Goal: Task Accomplishment & Management: Complete application form

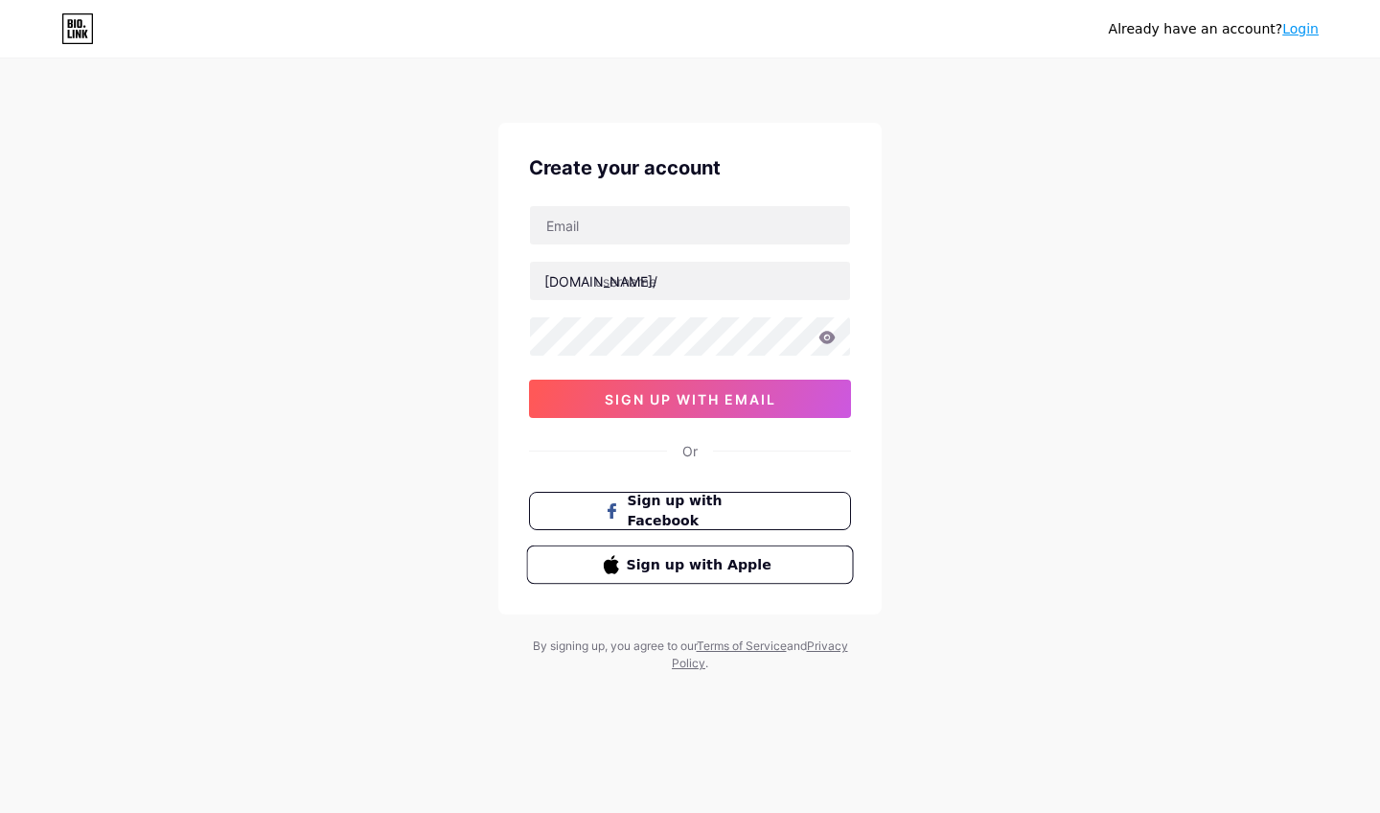
click at [662, 573] on span "Sign up with Apple" at bounding box center [702, 564] width 150 height 20
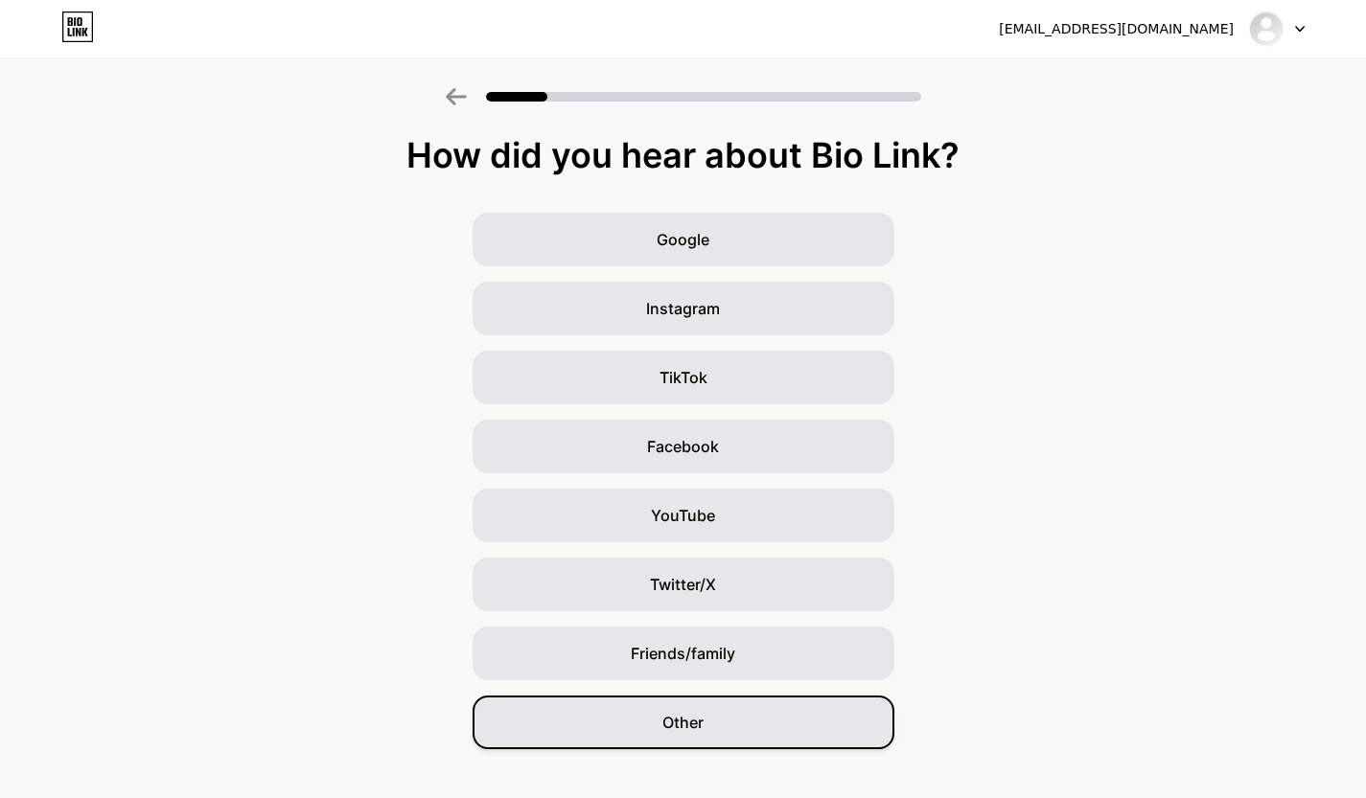
click at [726, 718] on div "Other" at bounding box center [684, 723] width 422 height 54
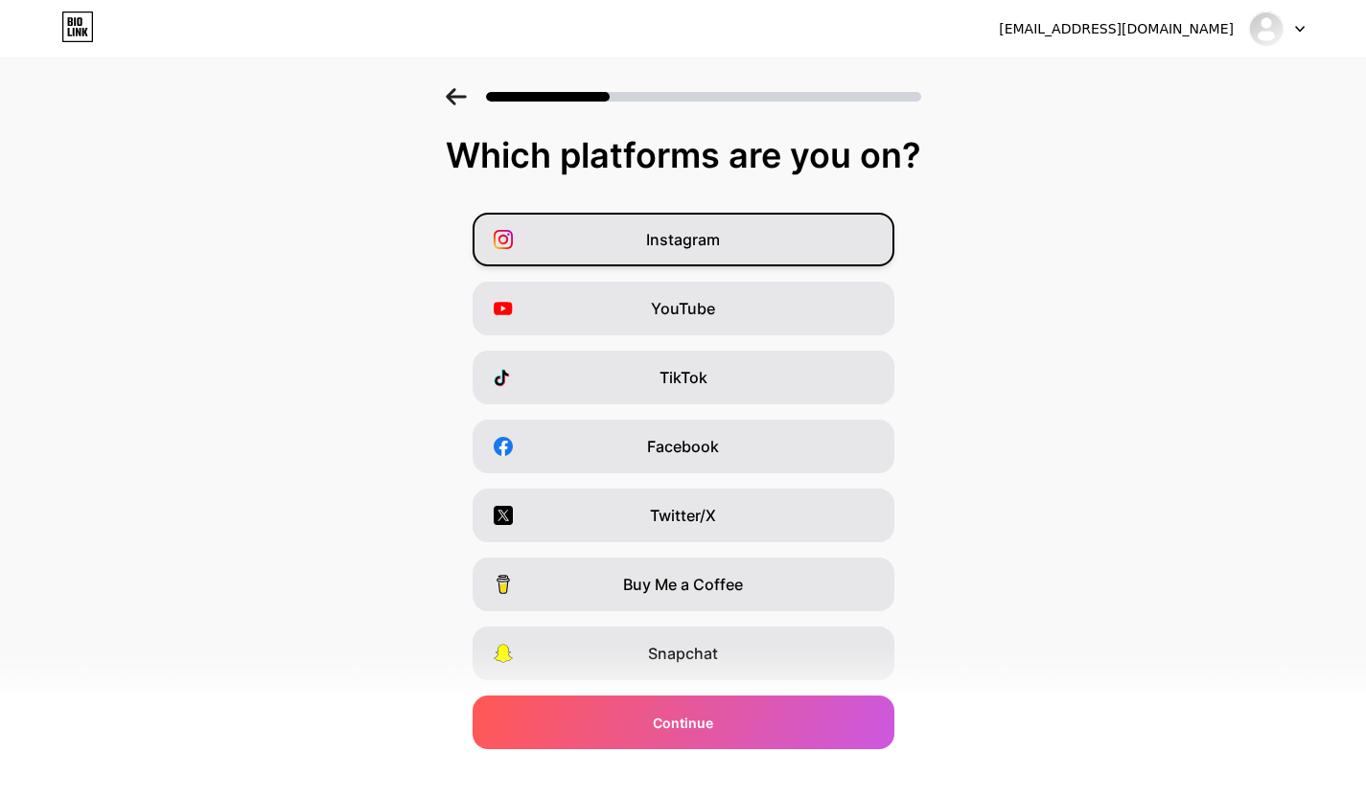
click at [825, 246] on div "Instagram" at bounding box center [684, 240] width 422 height 54
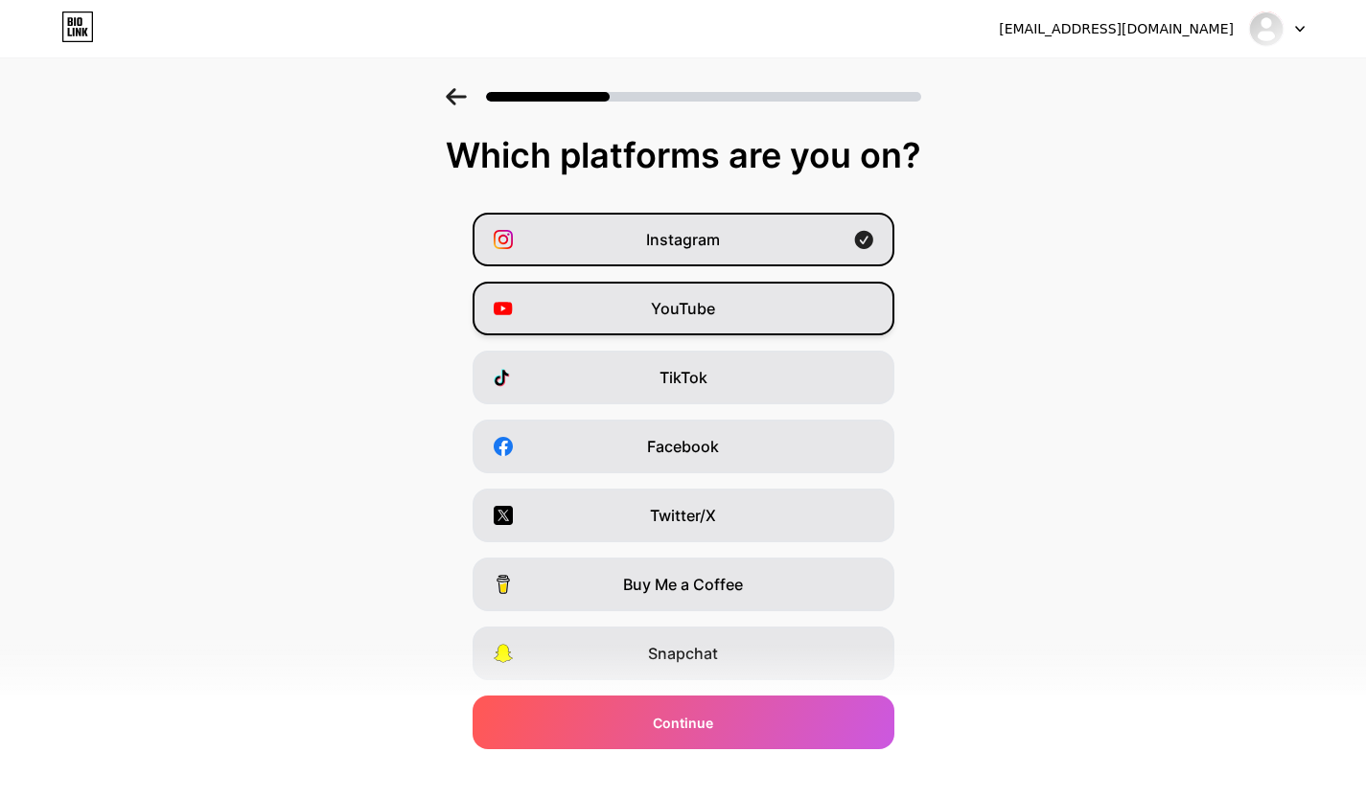
click at [775, 327] on div "YouTube" at bounding box center [684, 309] width 422 height 54
click at [741, 382] on div "TikTok" at bounding box center [684, 378] width 422 height 54
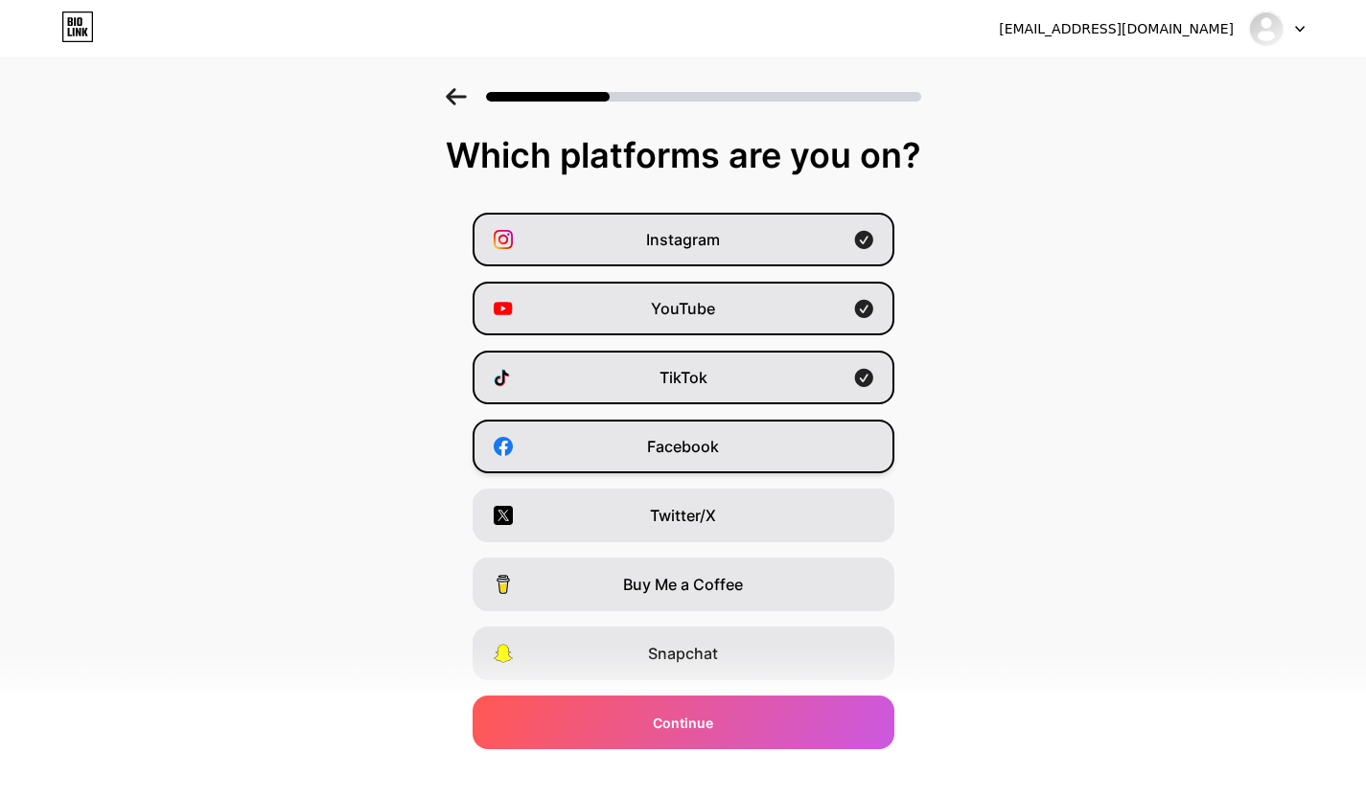
click at [736, 437] on div "Facebook" at bounding box center [684, 447] width 422 height 54
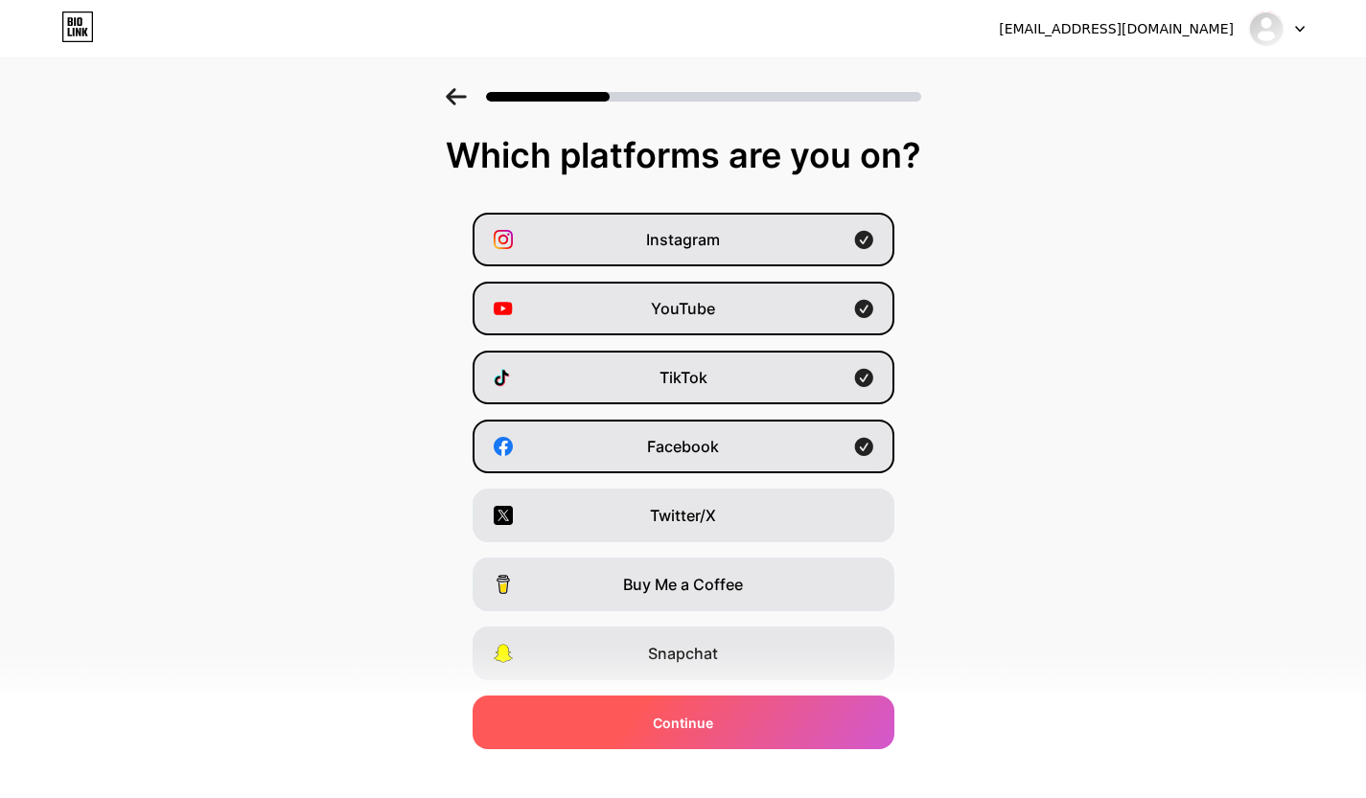
click at [689, 730] on span "Continue" at bounding box center [683, 723] width 60 height 20
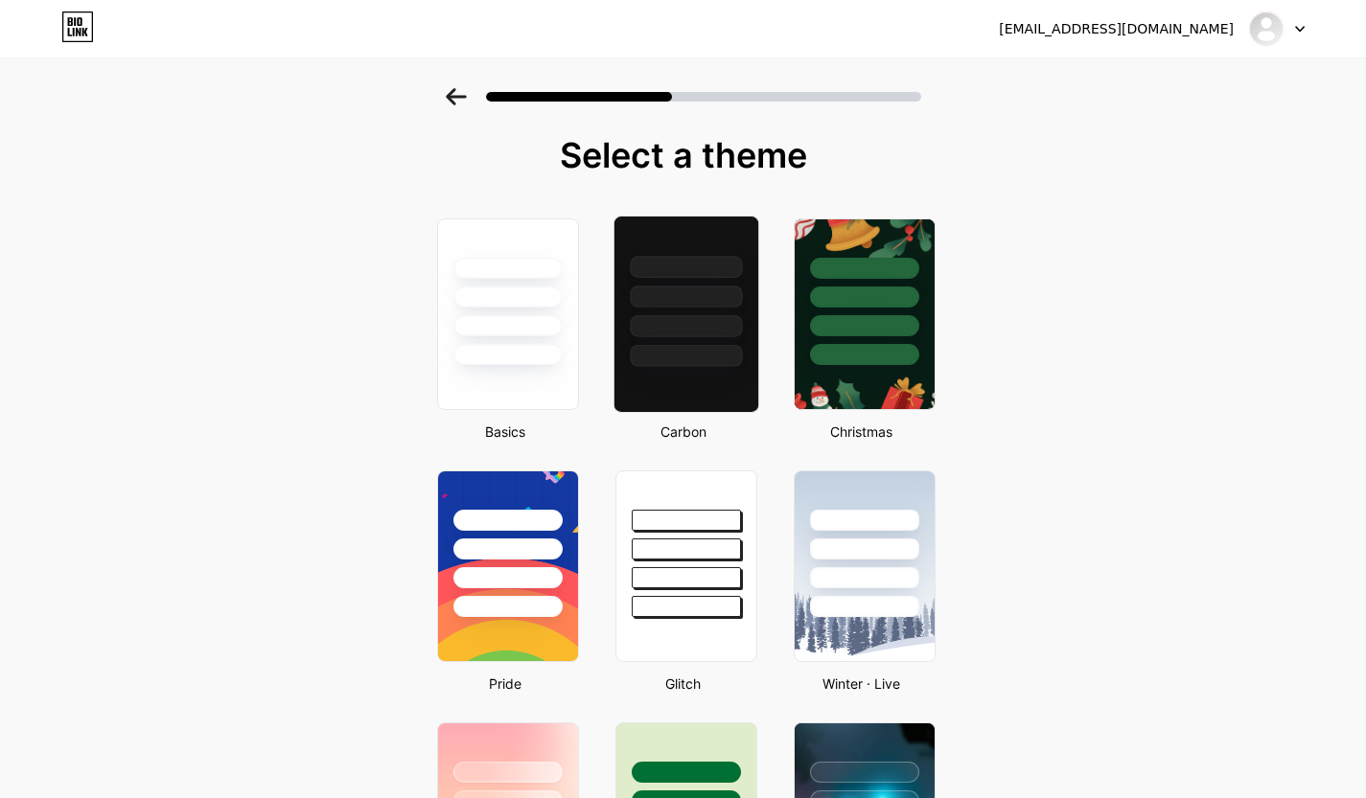
click at [705, 335] on div at bounding box center [686, 326] width 112 height 22
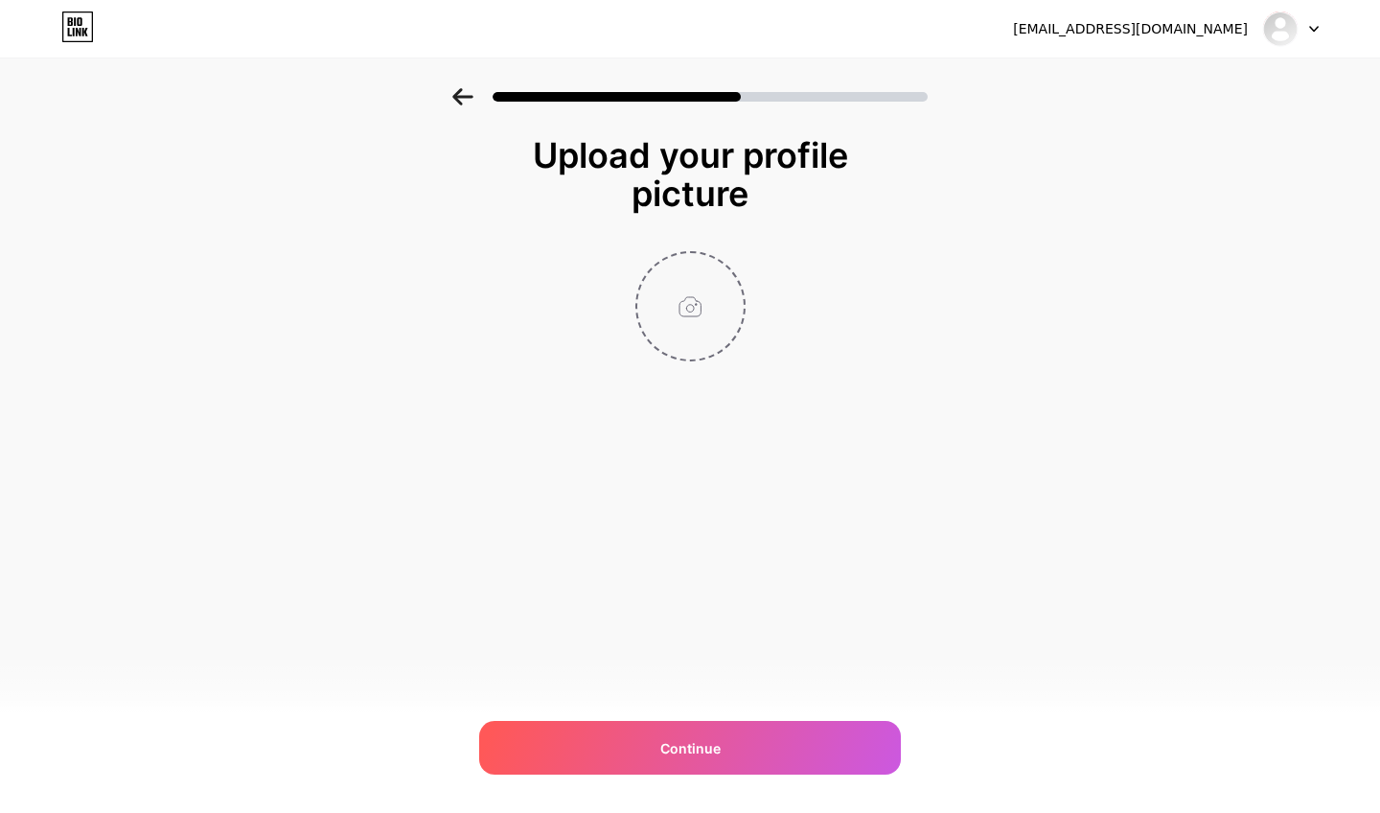
click at [706, 335] on input "file" at bounding box center [690, 306] width 106 height 106
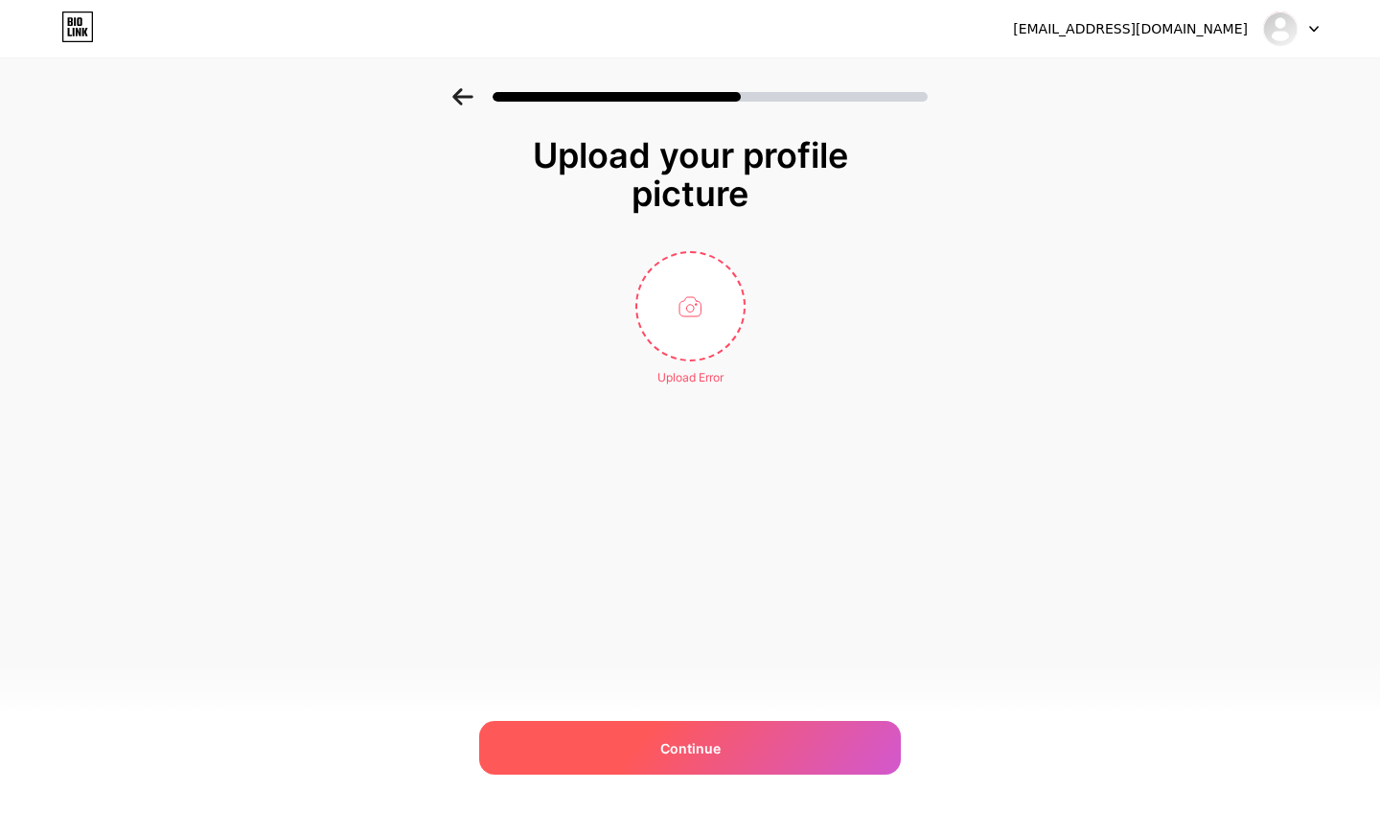
click at [764, 762] on div "Continue" at bounding box center [690, 748] width 422 height 54
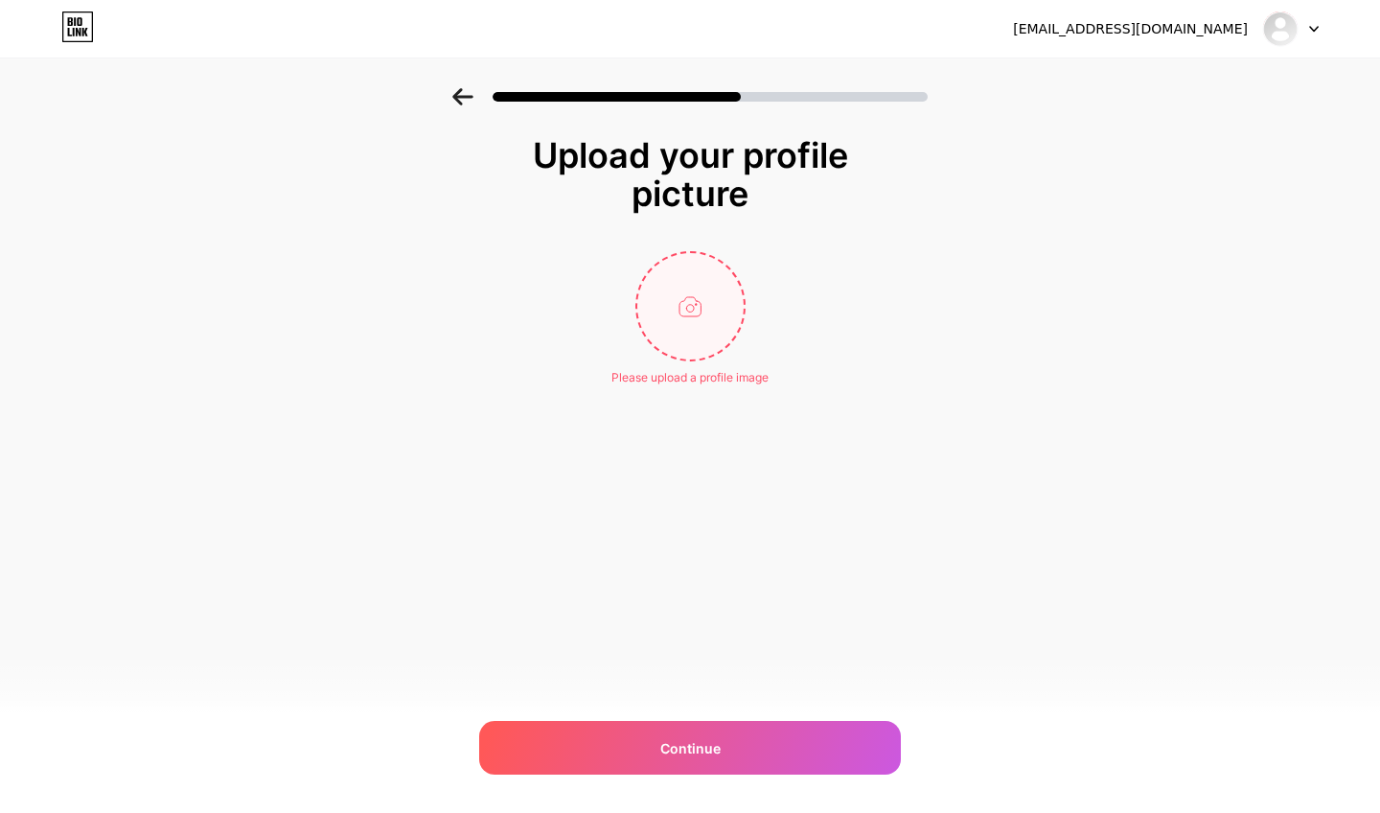
click at [726, 280] on input "file" at bounding box center [690, 306] width 106 height 106
type input "C:\fakepath\LOGO_CMYK_Black.png"
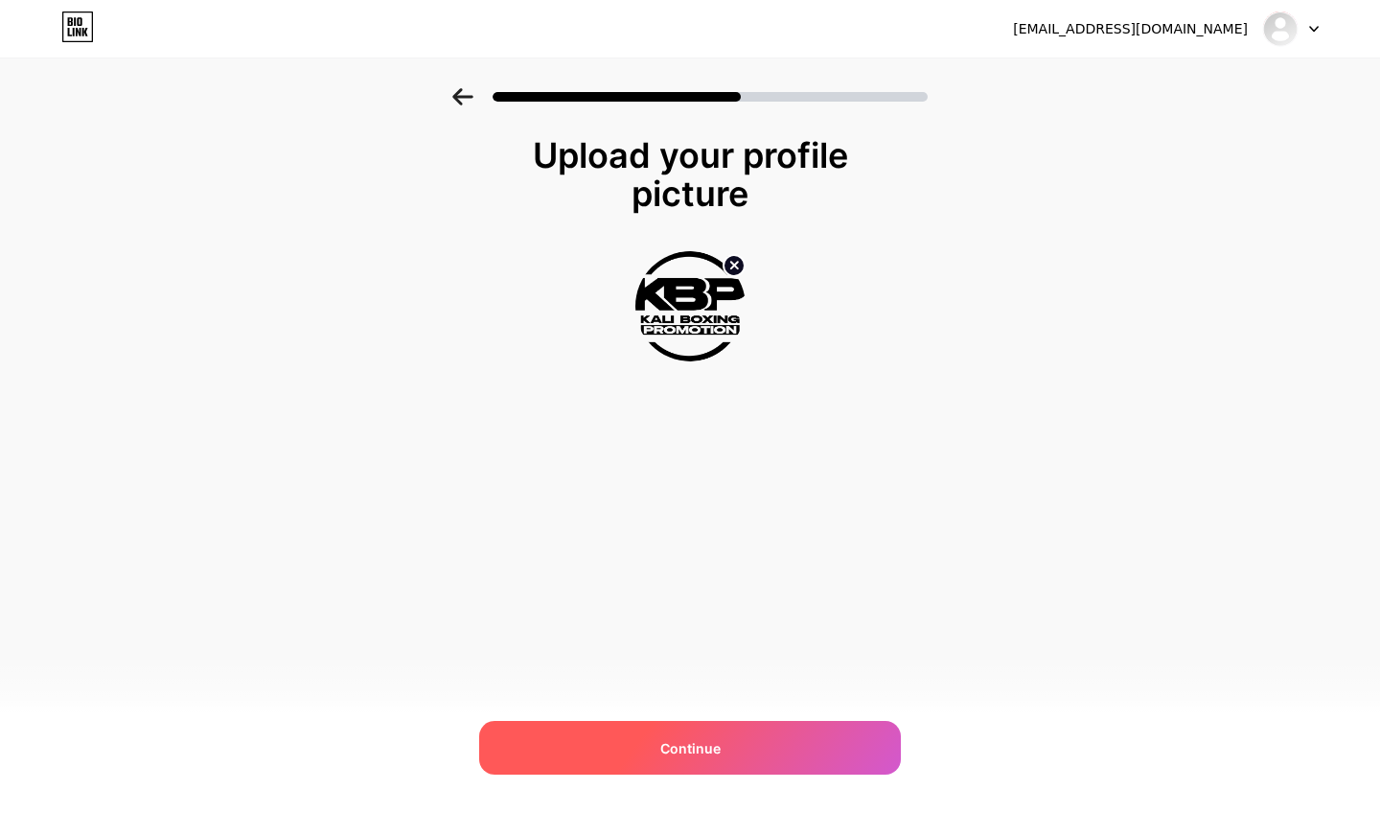
click at [688, 754] on span "Continue" at bounding box center [690, 748] width 60 height 20
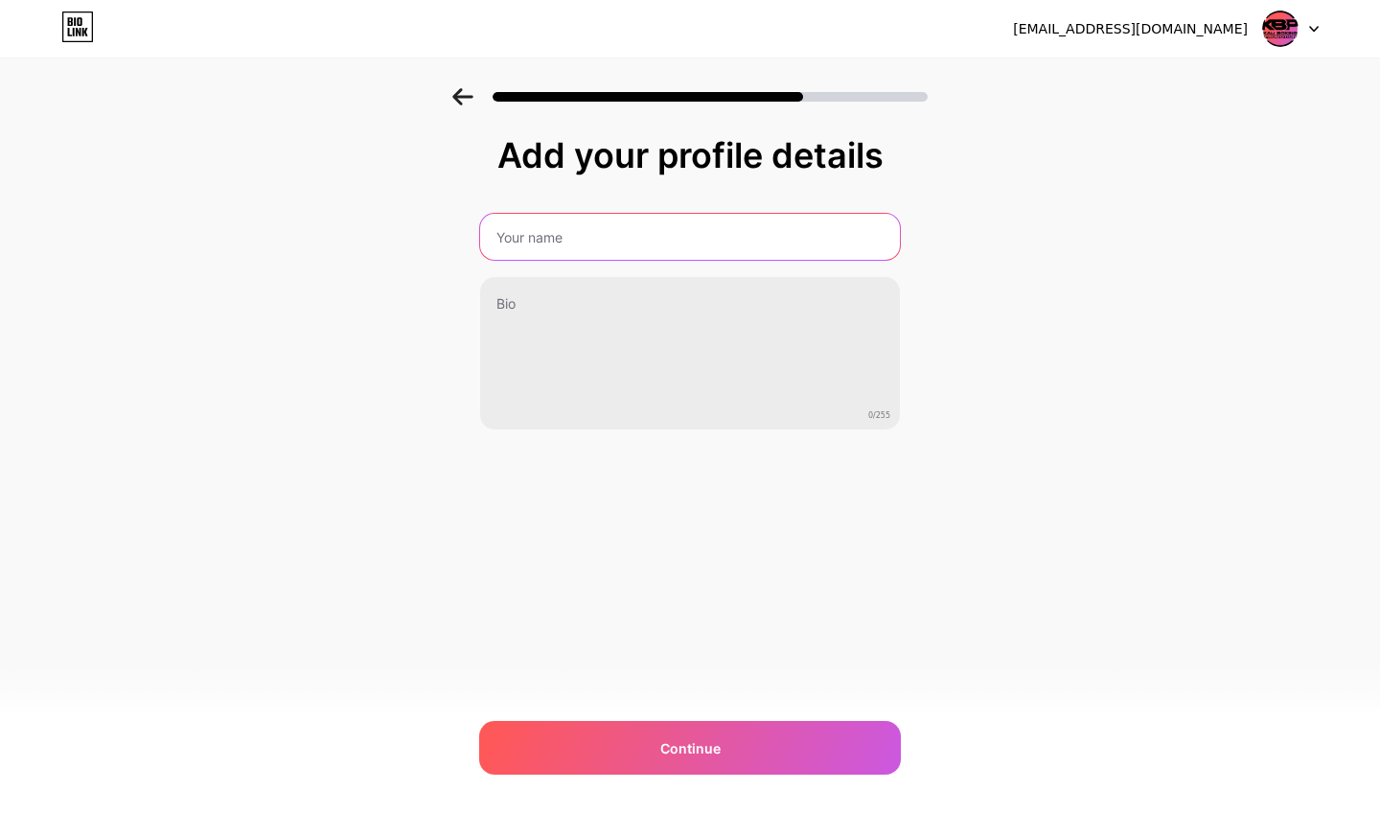
click at [594, 228] on input "text" at bounding box center [690, 237] width 420 height 46
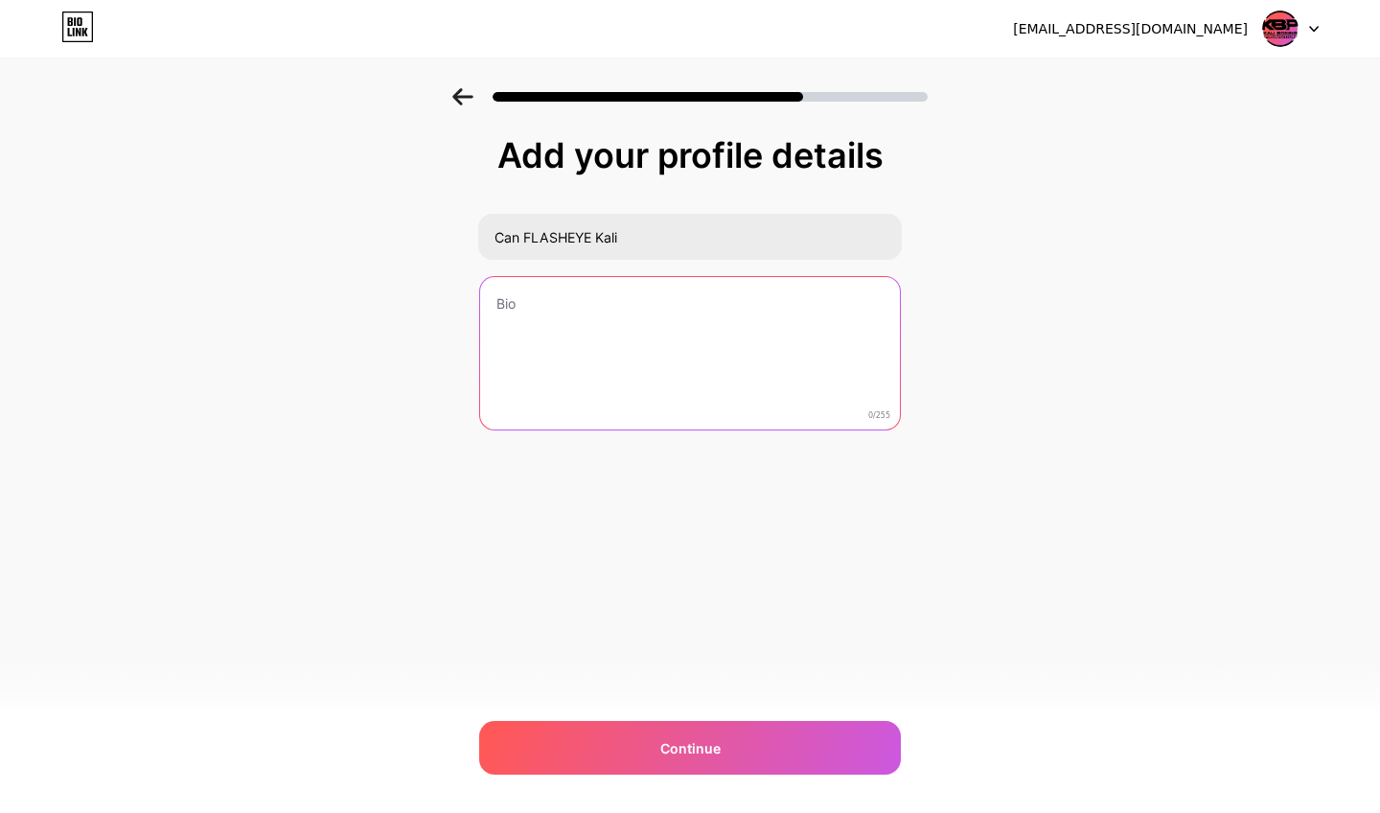
click at [633, 295] on textarea at bounding box center [690, 354] width 420 height 154
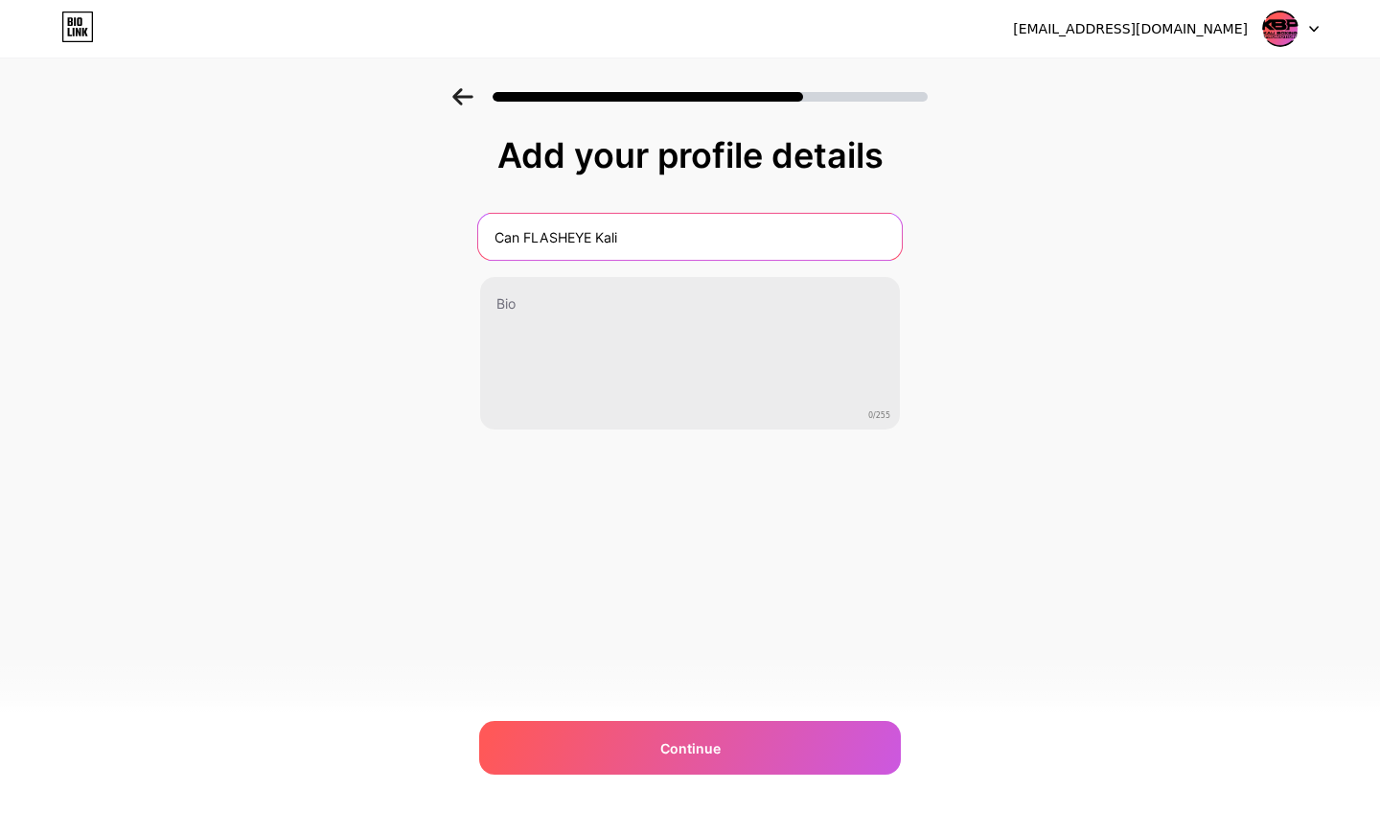
click at [587, 243] on input "Can FLASHEYE Kali" at bounding box center [690, 237] width 424 height 46
type input "Can Kali"
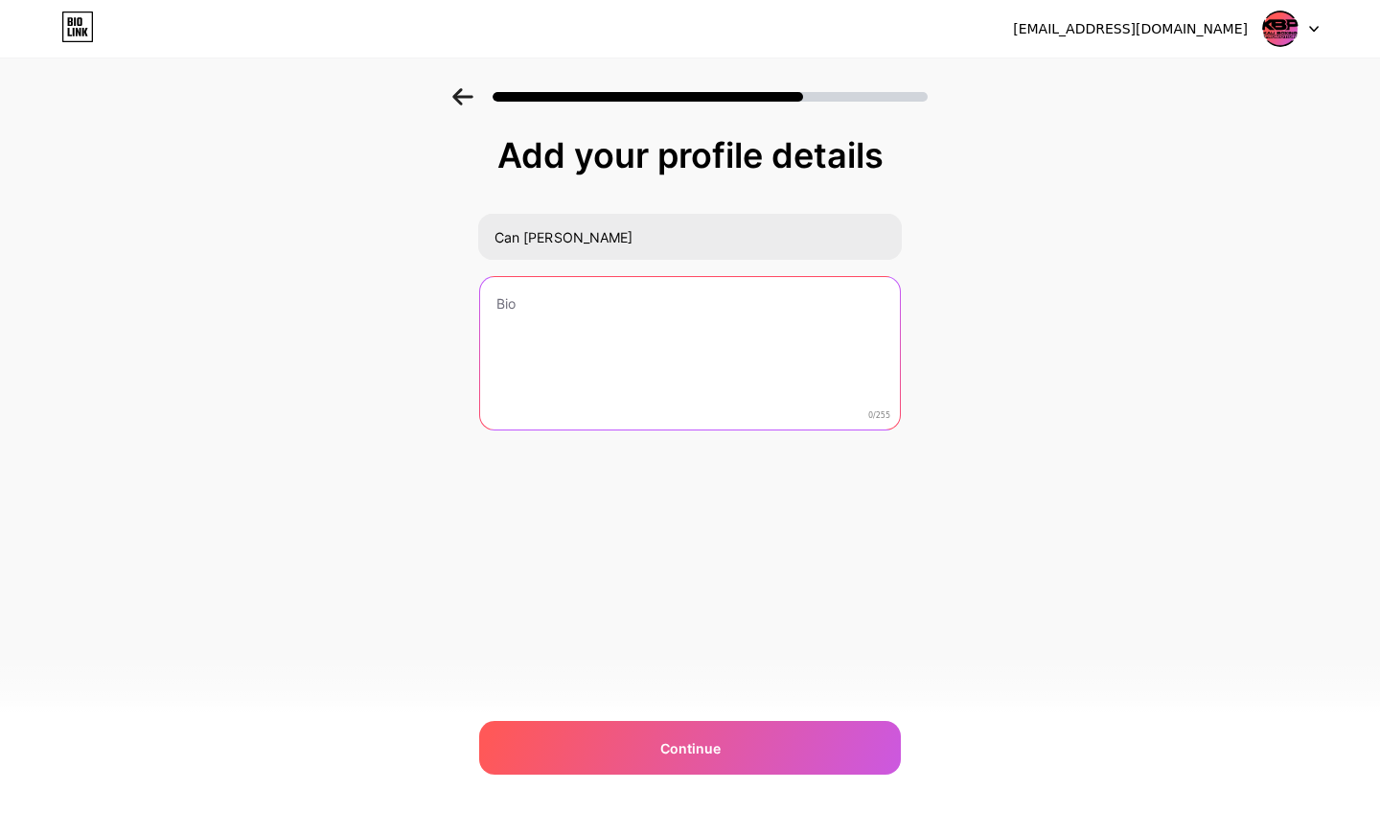
click at [552, 349] on textarea at bounding box center [690, 354] width 420 height 154
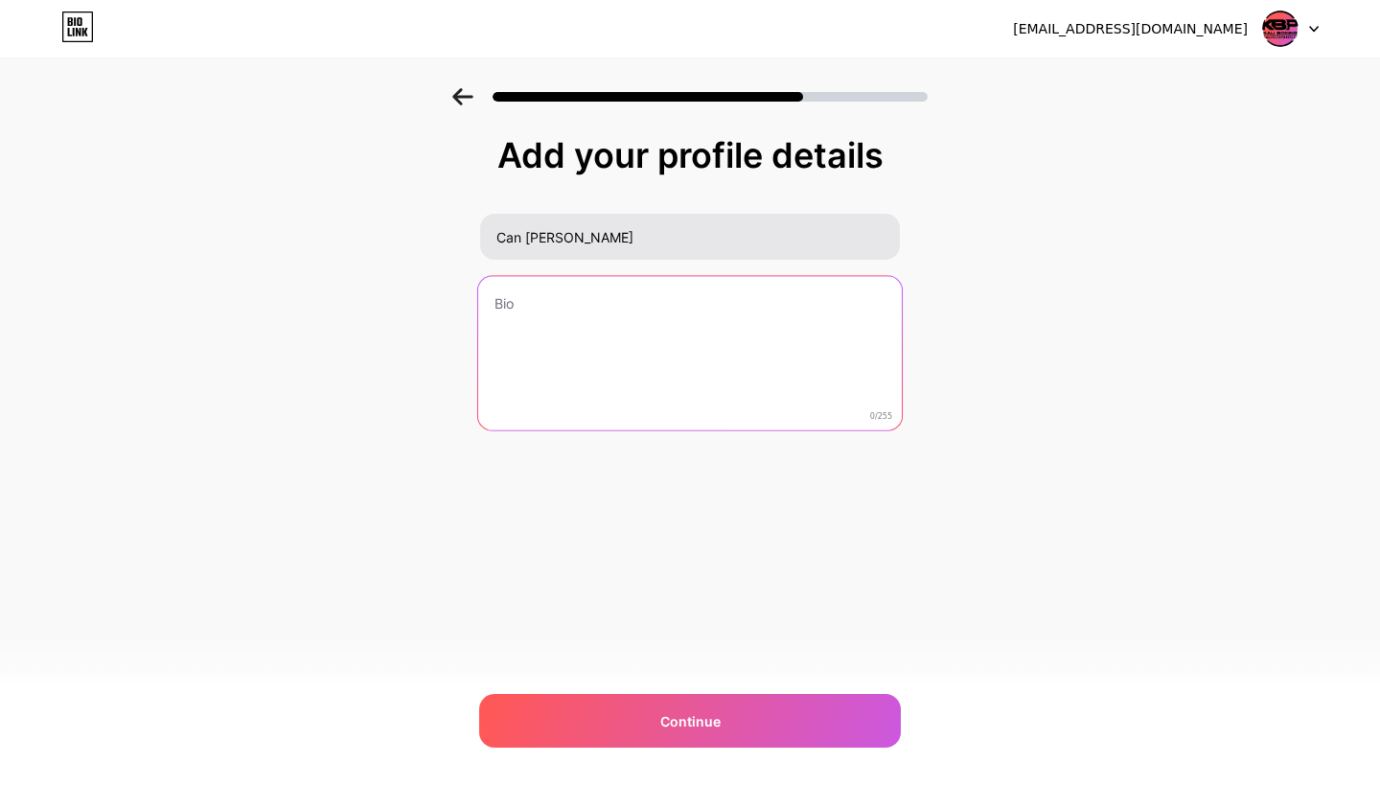
paste textarea "🏆WBA Continental Champion 🏆WBO Jr. World Champion 🥊 14W–0L–1D (9 KOs) @zecplus …"
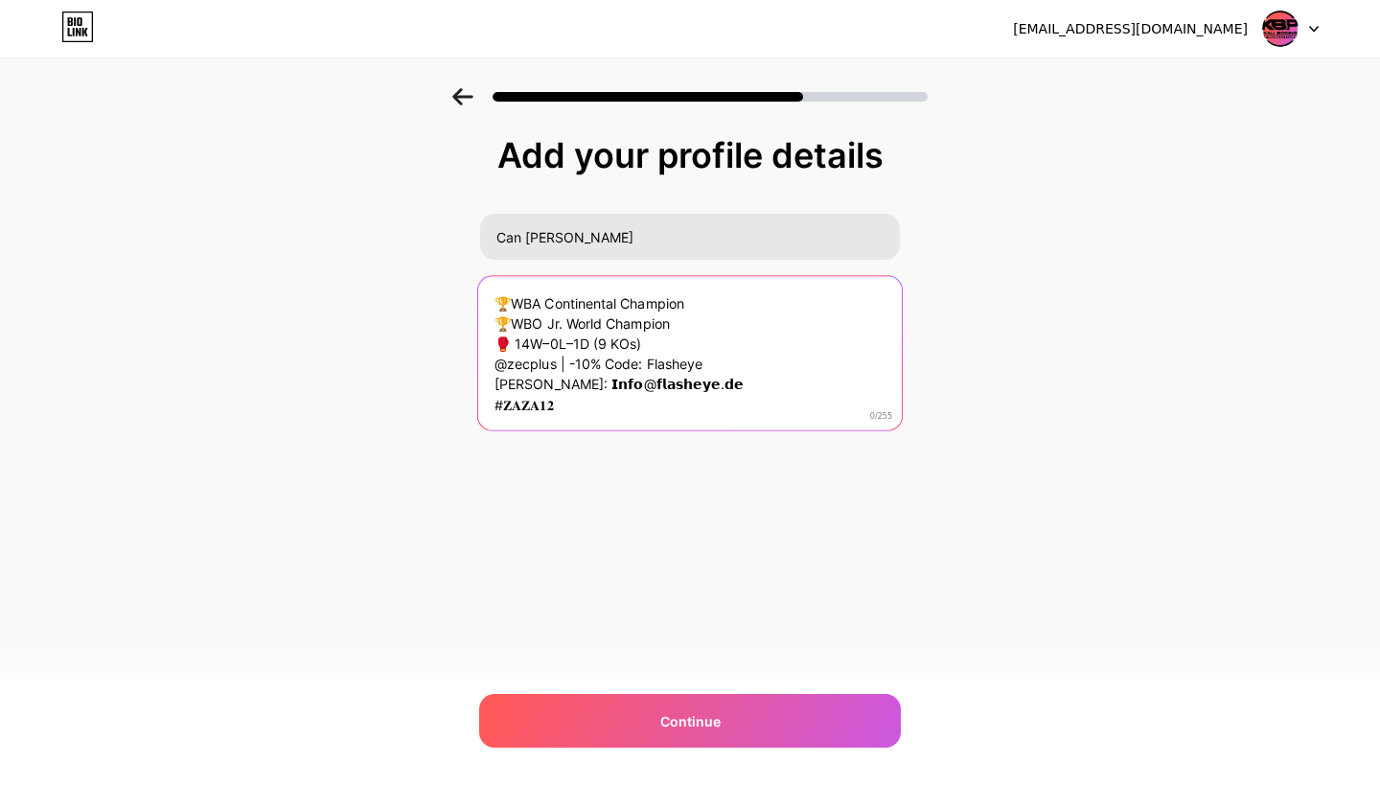
scroll to position [2, 0]
click at [535, 288] on textarea "🏆WBA Continental Champion 🏆WBO Jr. World Champion 🥊 14W–0L–1D (9 KOs) @zecplus …" at bounding box center [690, 354] width 424 height 156
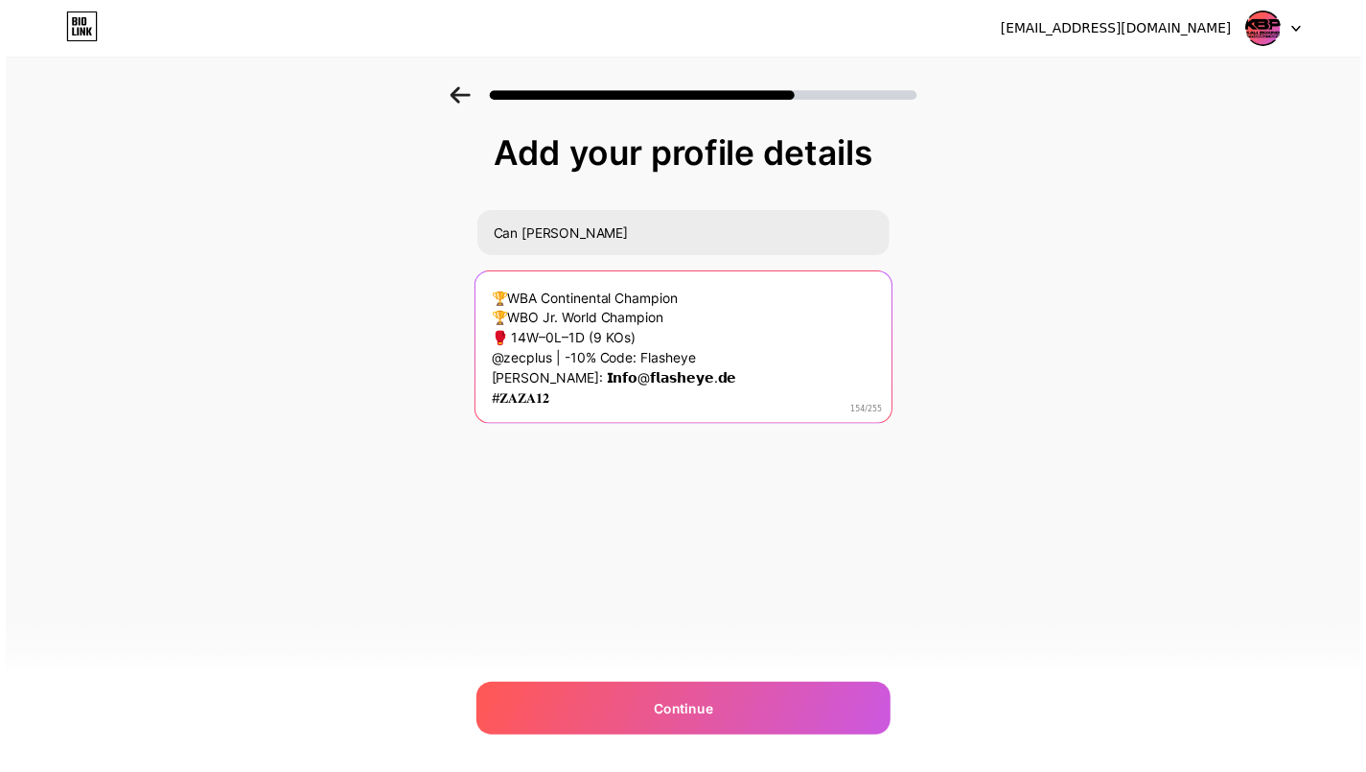
scroll to position [0, 0]
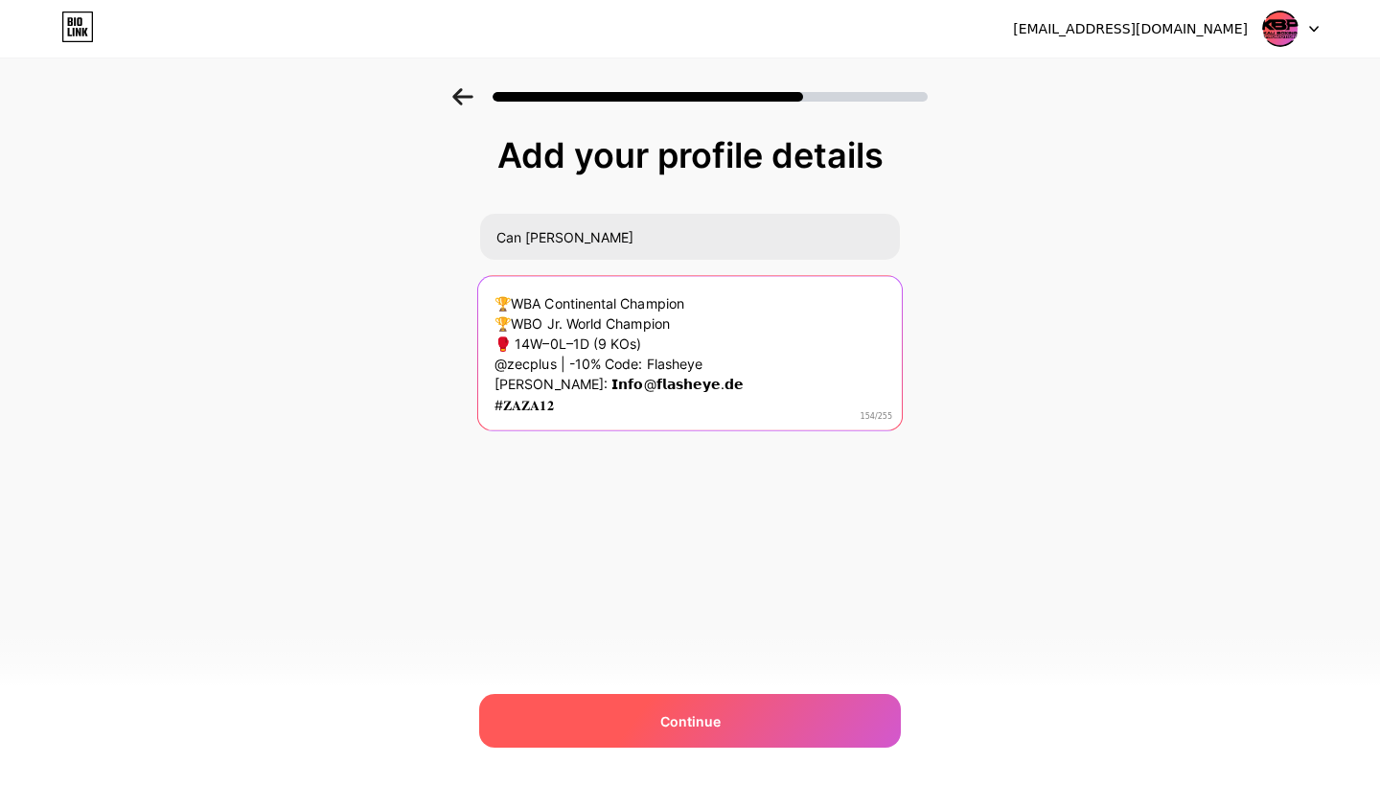
type textarea "🏆WBA Continental Champion 🏆WBO Jr. World Champion 🥊 14W–0L–1D (9 KOs) @zecplus …"
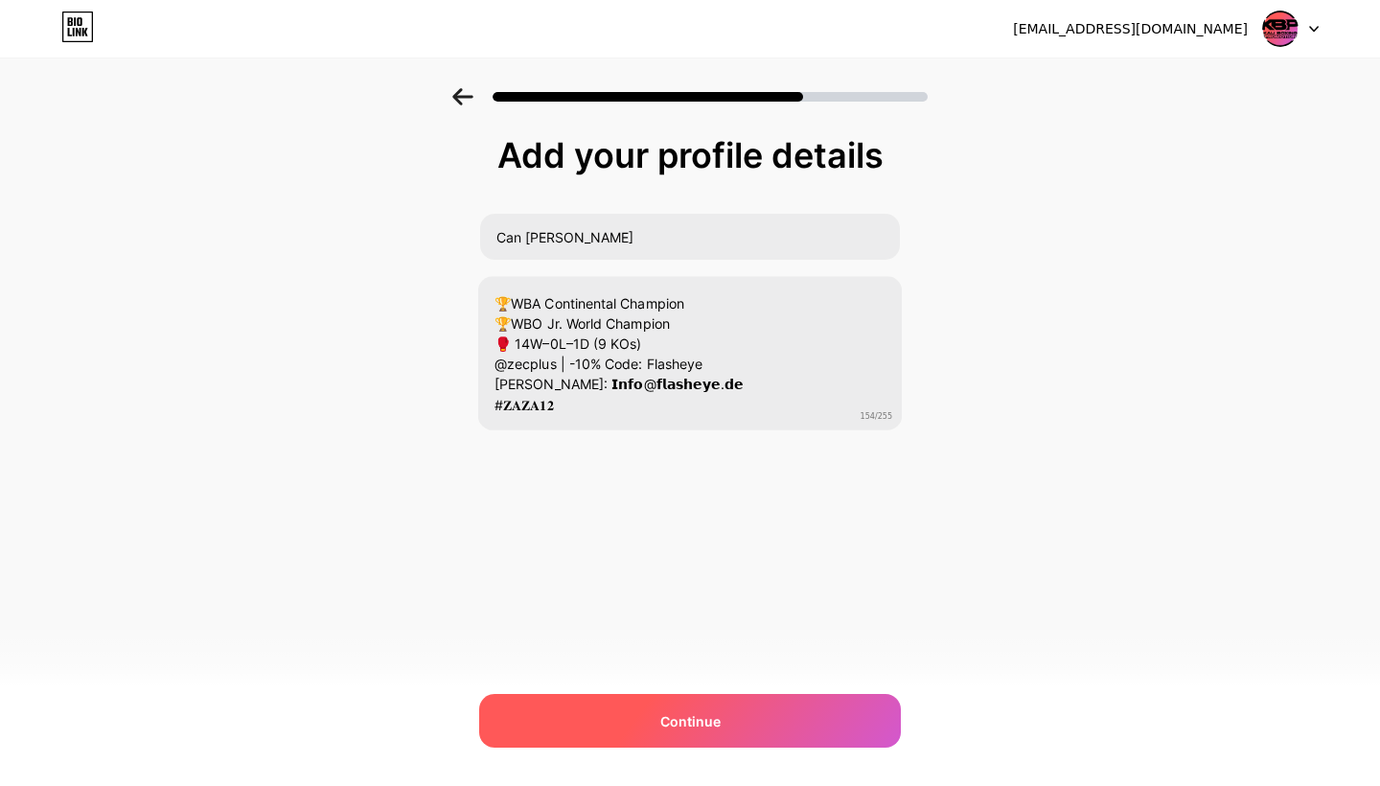
click at [682, 731] on div "Continue" at bounding box center [690, 721] width 422 height 54
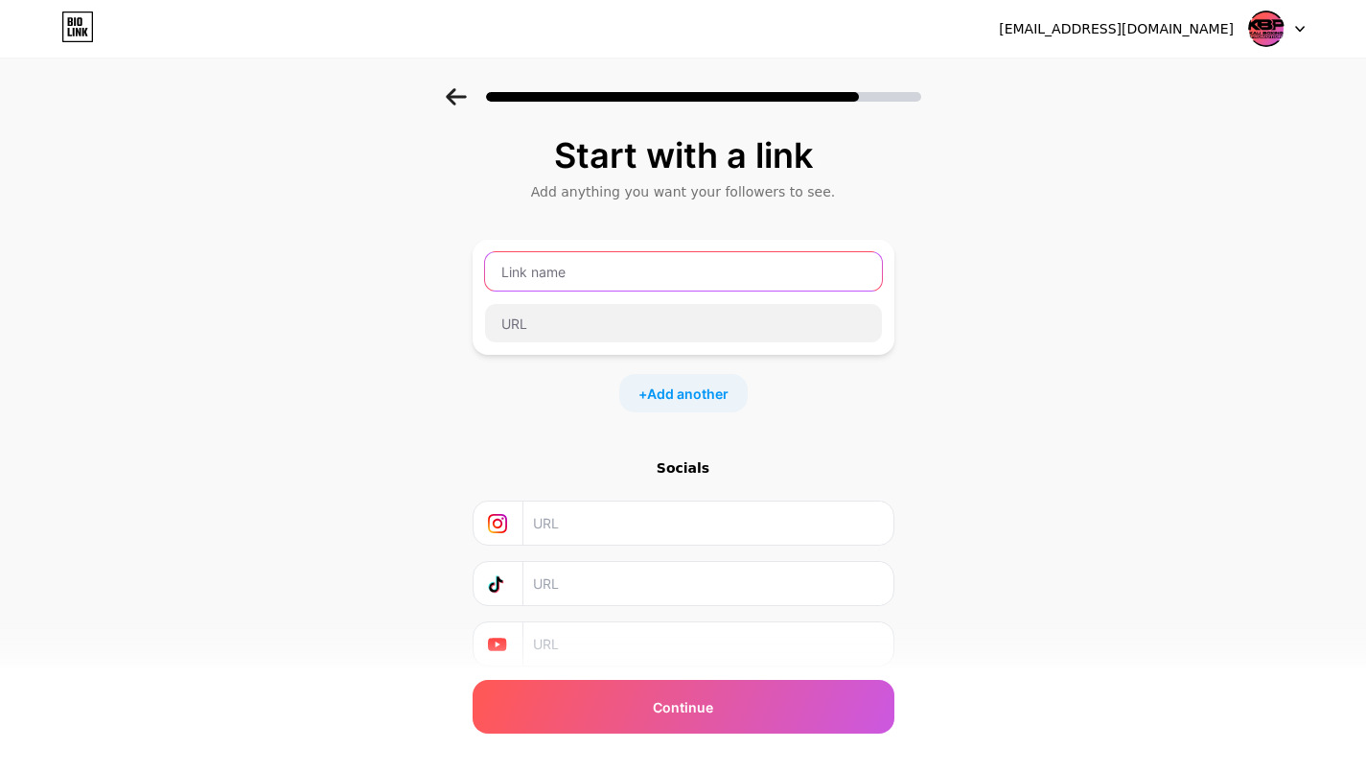
click at [727, 281] on input "text" at bounding box center [683, 271] width 397 height 38
type input "C"
type input "A"
type input "C"
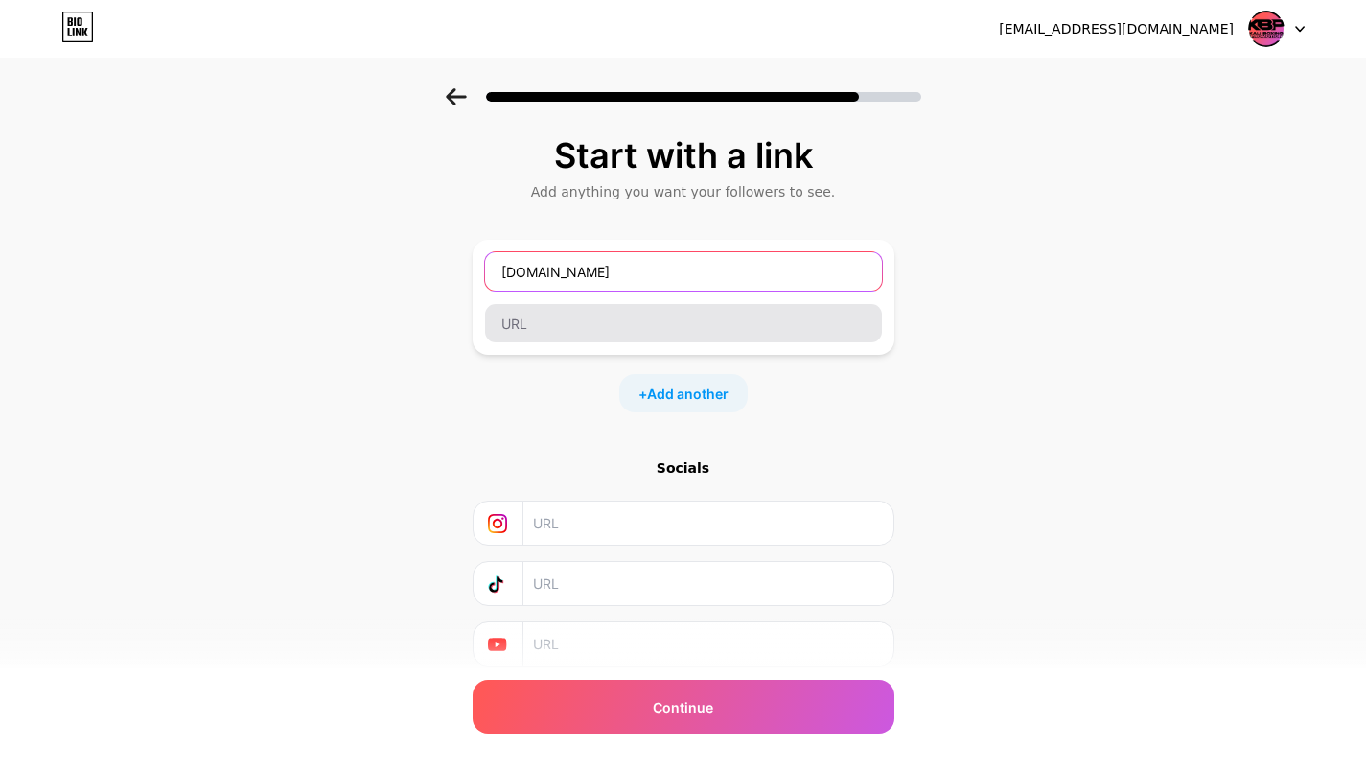
type input "Flasheye.de"
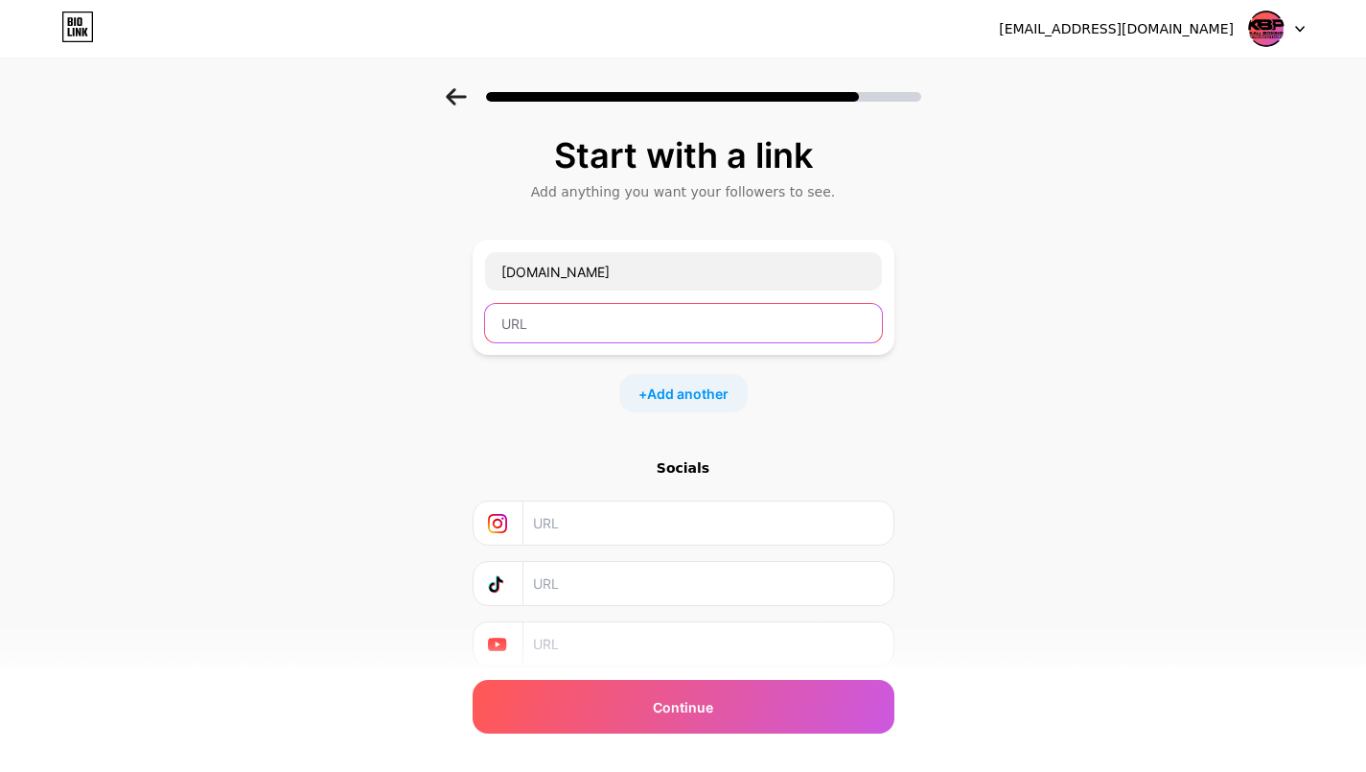
click at [767, 336] on input "text" at bounding box center [683, 323] width 397 height 38
click at [541, 325] on input "www.Flasheye.de" at bounding box center [683, 323] width 397 height 38
type input "www.Flasheye.de"
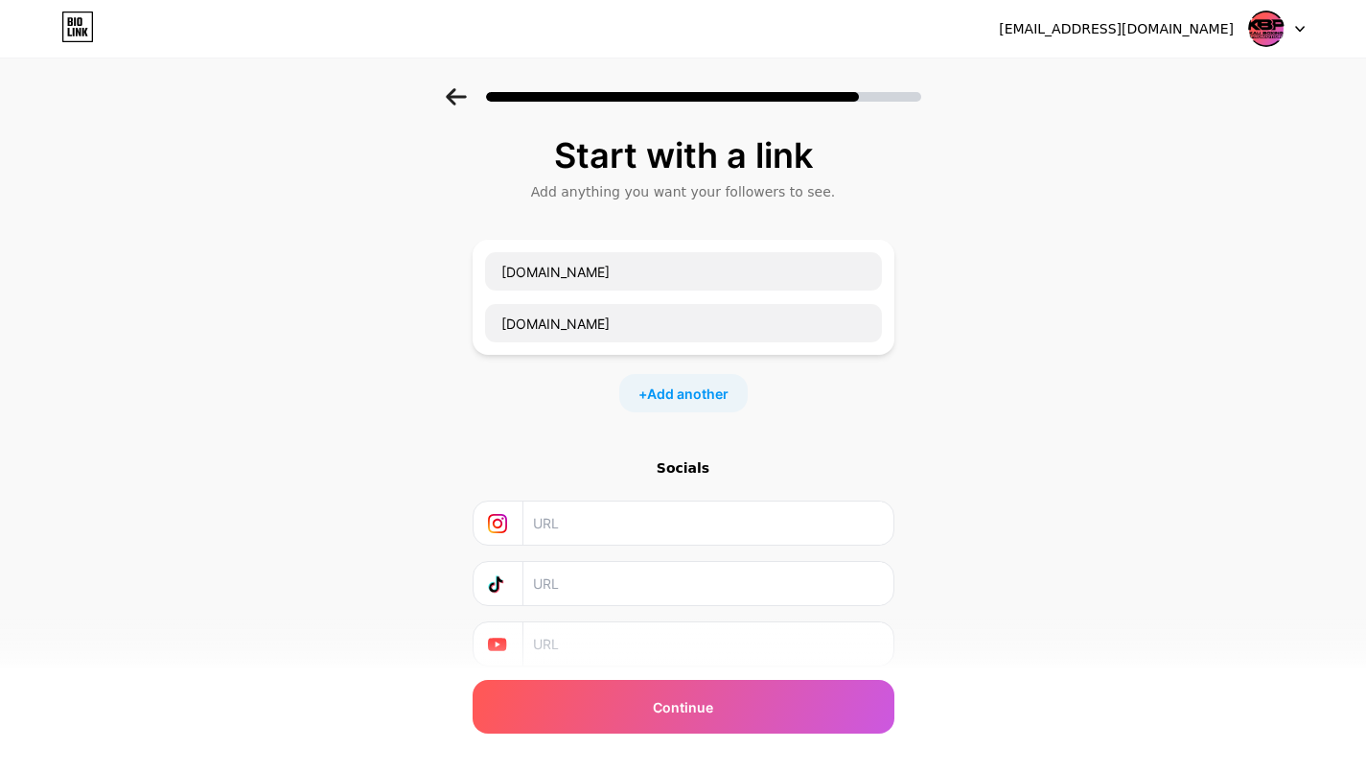
click at [662, 527] on input "text" at bounding box center [707, 522] width 348 height 43
paste input "https://www.instagram.com/cankaliofficial/"
type input "https://www.instagram.com/cankaliofficial/"
click at [587, 587] on input "text" at bounding box center [707, 583] width 348 height 43
paste input "https://www.tiktok.com/@cankali.official?is_from_webapp=1&sender_device=pc"
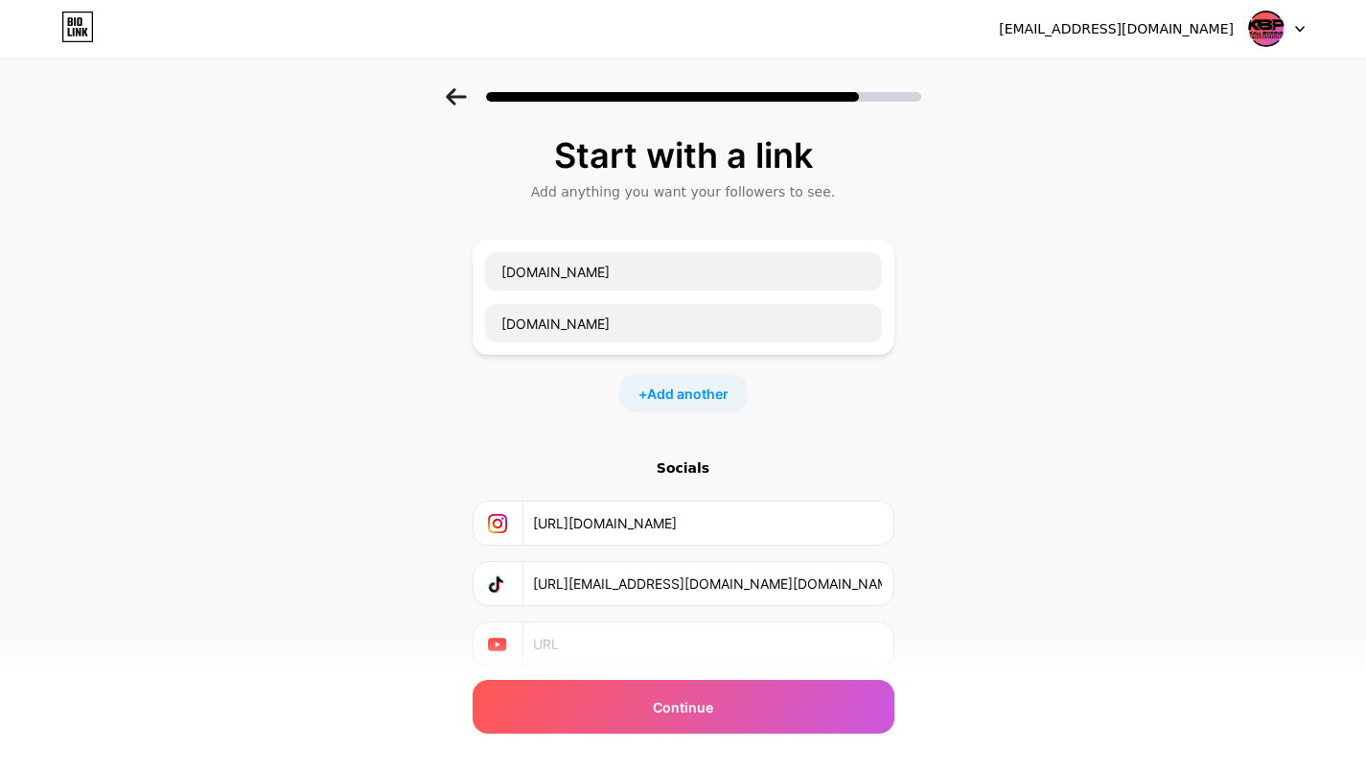
type input "https://www.tiktok.com/@cankali.official?is_from_webapp=1&sender_device=pc"
click at [586, 655] on input "text" at bounding box center [707, 643] width 348 height 43
click at [586, 652] on input "text" at bounding box center [707, 643] width 348 height 43
paste input "https://www.youtube.com/@Can-Kali"
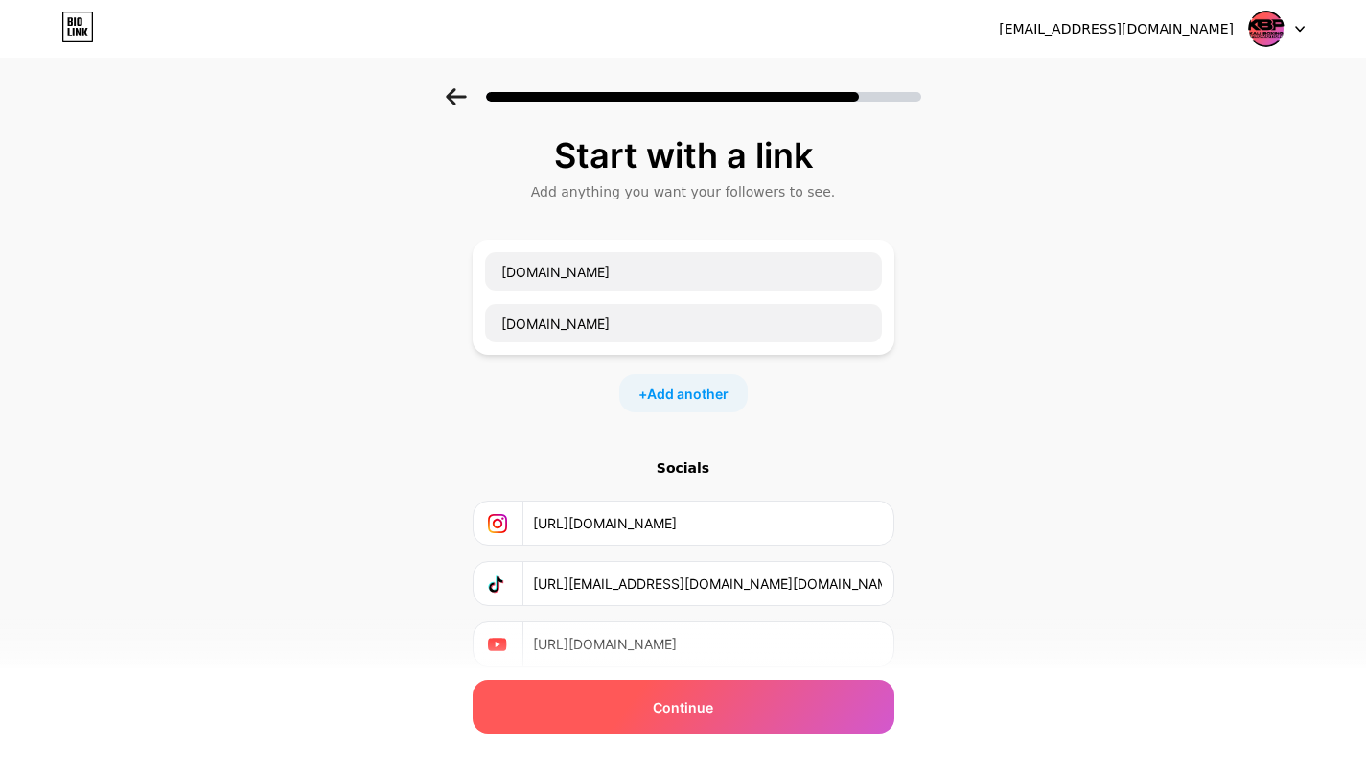
type input "https://www.youtube.com/@Can-Kali"
click at [587, 685] on div "Continue" at bounding box center [684, 707] width 422 height 54
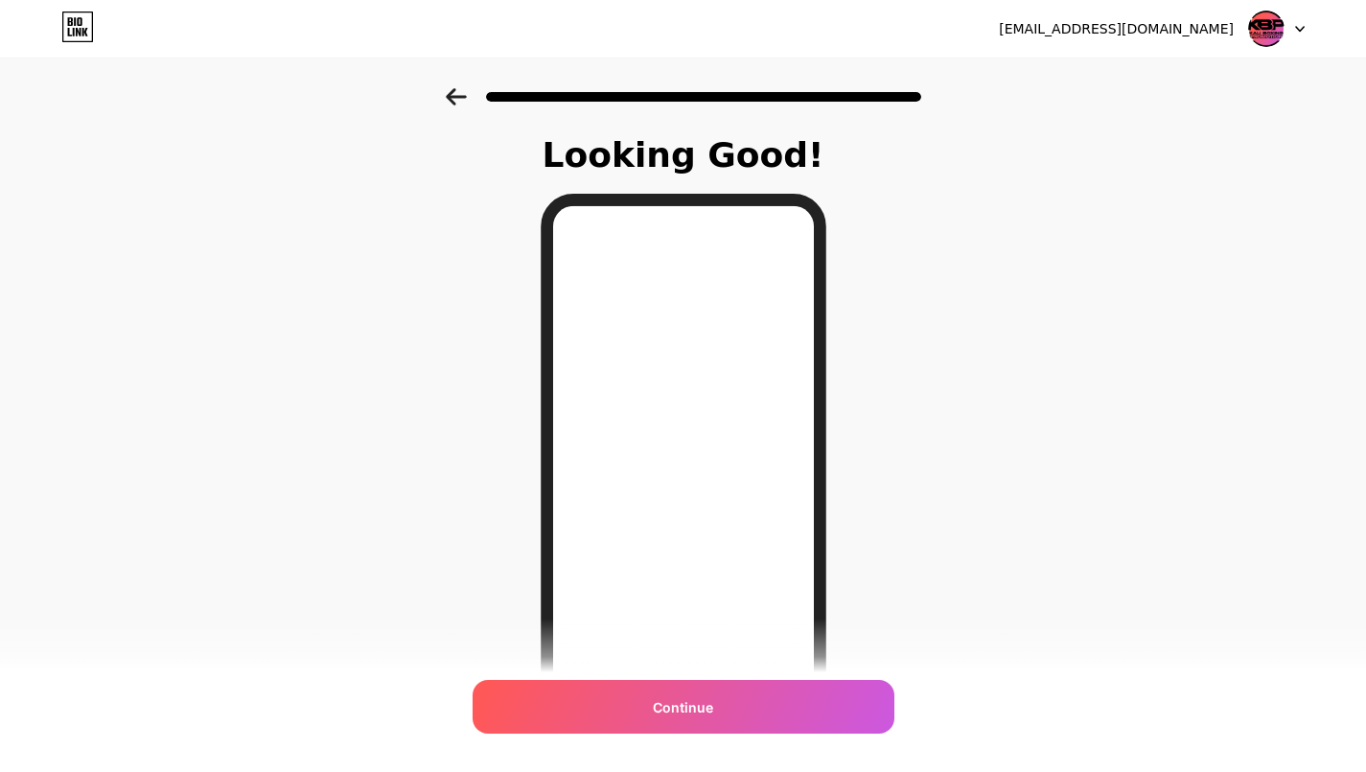
click at [479, 285] on div "Looking Good! Continue" at bounding box center [683, 487] width 1366 height 798
click at [822, 509] on div at bounding box center [684, 488] width 286 height 589
click at [559, 559] on div at bounding box center [684, 488] width 286 height 589
click at [446, 98] on div at bounding box center [683, 91] width 1366 height 67
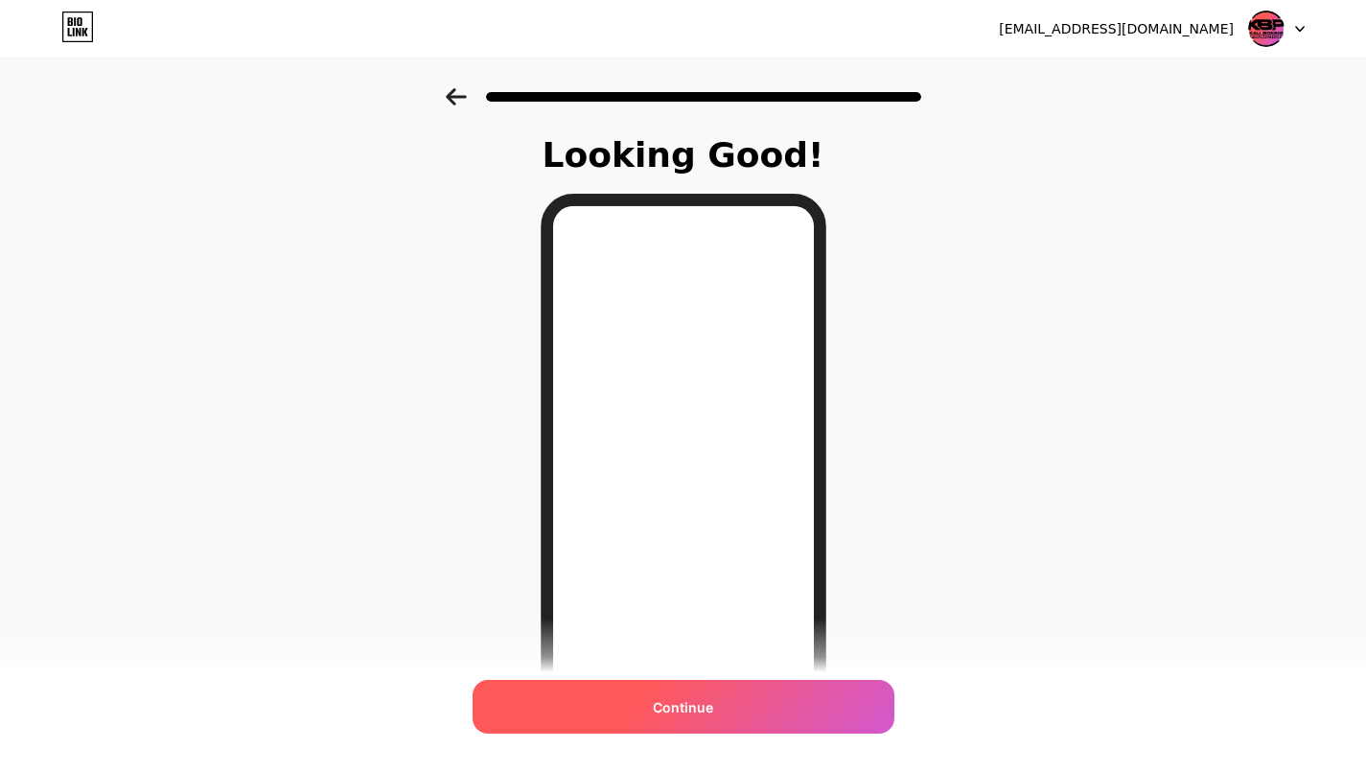
click at [711, 716] on span "Continue" at bounding box center [683, 707] width 60 height 20
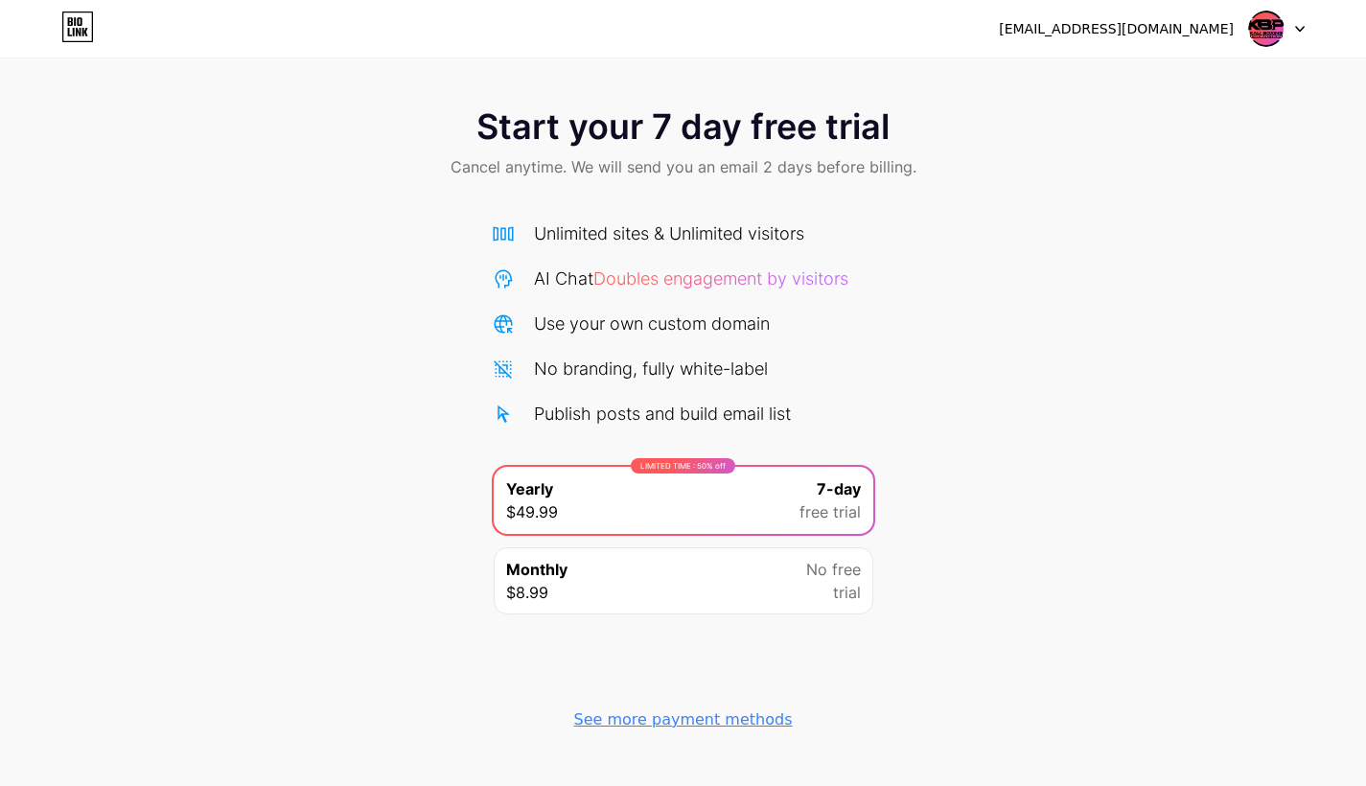
click at [681, 602] on div "Monthly $8.99 No free trial" at bounding box center [684, 580] width 380 height 67
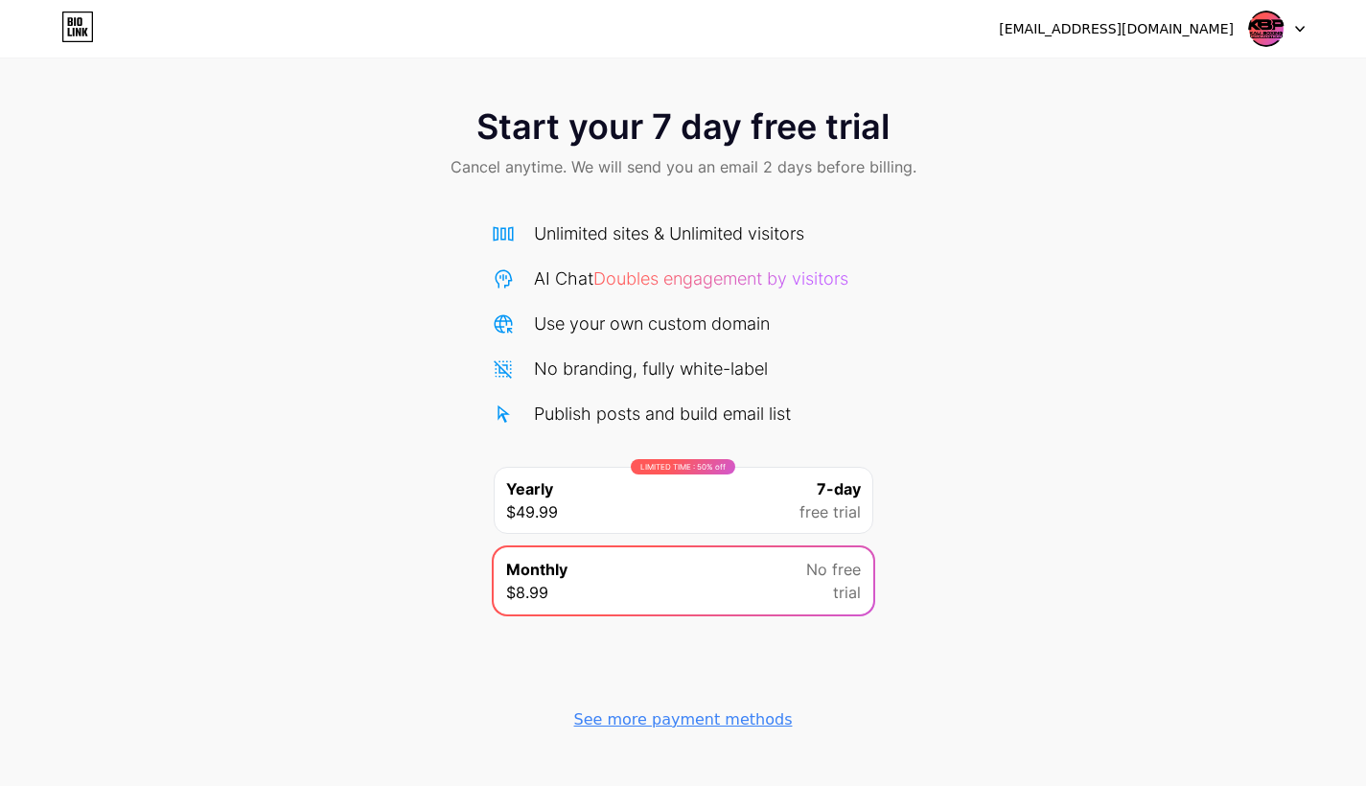
click at [716, 485] on div "LIMITED TIME : 50% off Yearly $49.99 7-day free trial" at bounding box center [684, 500] width 380 height 67
